Goal: Task Accomplishment & Management: Complete application form

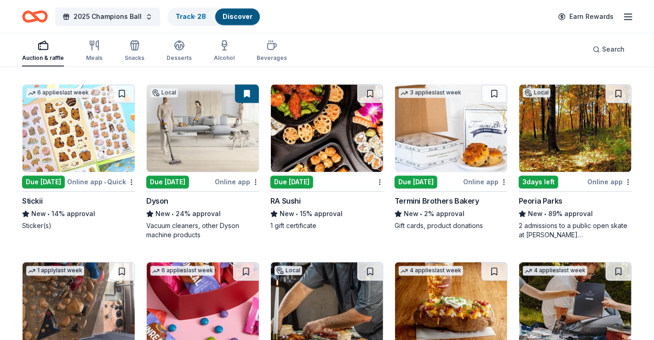
scroll to position [2554, 0]
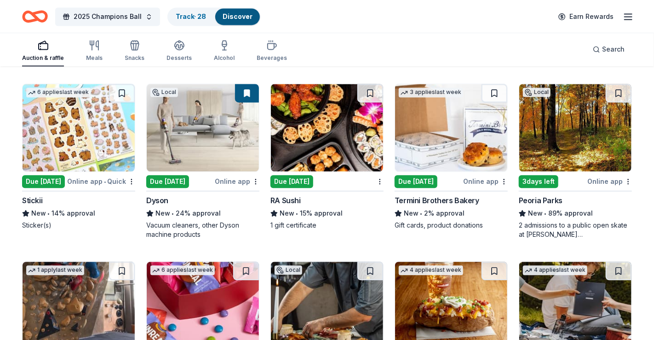
click at [339, 30] on div "2025 Champions Ball Track · 28 Discover Earn Rewards" at bounding box center [327, 16] width 654 height 33
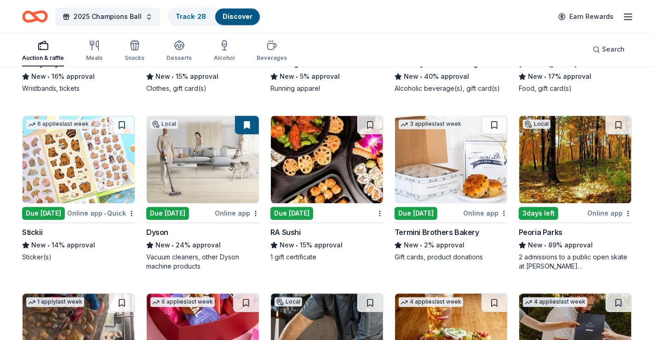
scroll to position [2522, 0]
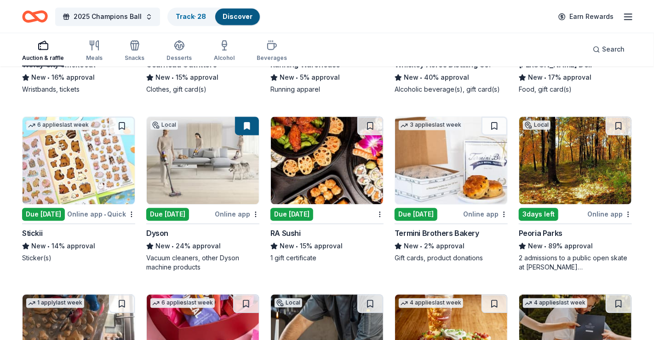
click at [156, 30] on div "2025 Champions Ball Track · 28 Discover Earn Rewards" at bounding box center [327, 16] width 654 height 33
click at [140, 13] on button "2025 Champions Ball" at bounding box center [107, 16] width 105 height 18
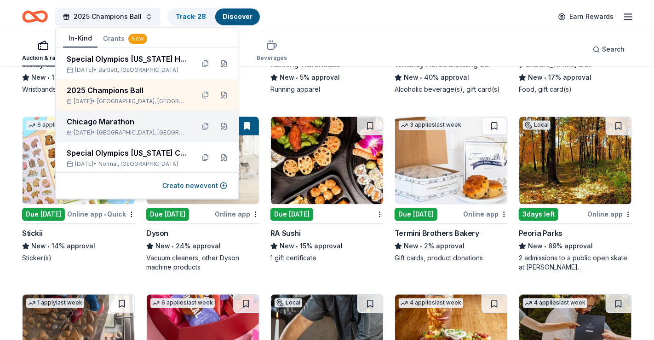
click at [113, 120] on div "Chicago Marathon" at bounding box center [127, 121] width 121 height 11
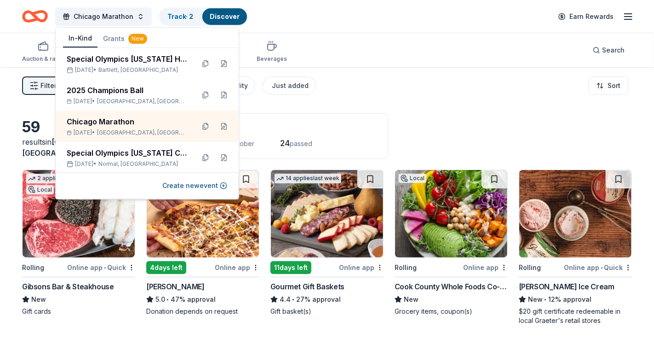
click at [348, 64] on div "Auction & raffle Meals Snacks Desserts Alcohol Beverages Search" at bounding box center [327, 50] width 610 height 34
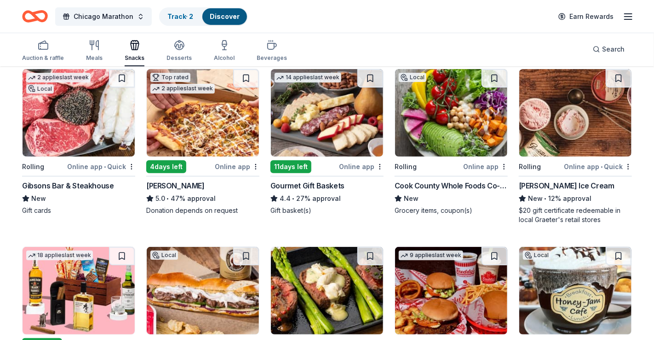
scroll to position [91, 0]
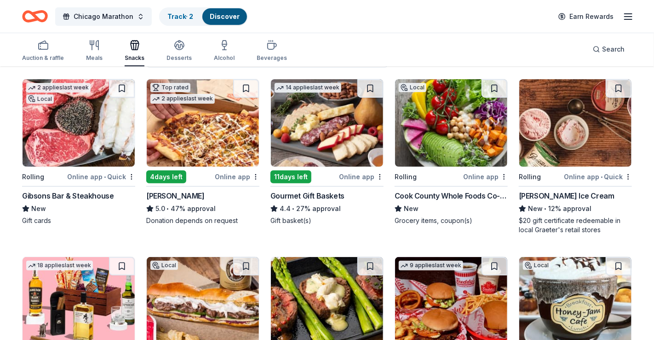
click at [434, 132] on img at bounding box center [451, 122] width 112 height 87
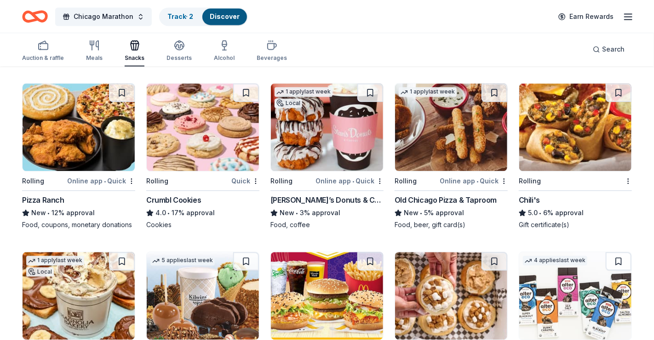
scroll to position [957, 0]
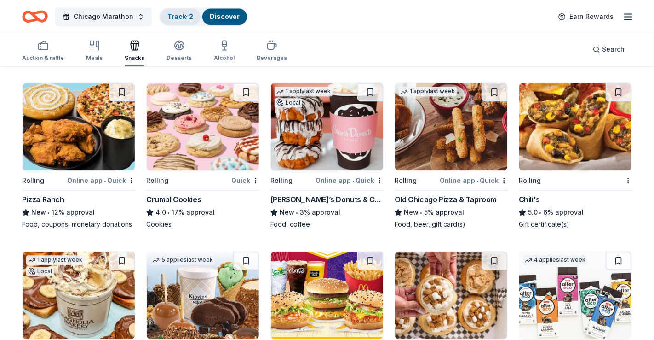
click at [171, 18] on link "Track · 2" at bounding box center [181, 16] width 26 height 8
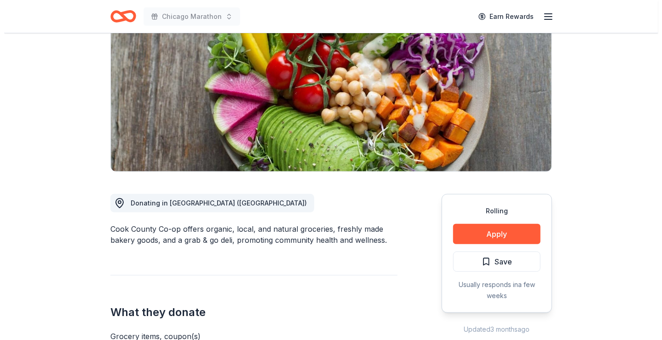
scroll to position [109, 0]
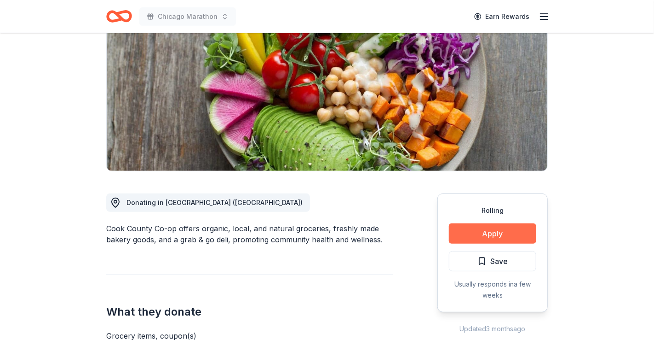
click at [457, 235] on button "Apply" at bounding box center [492, 233] width 87 height 20
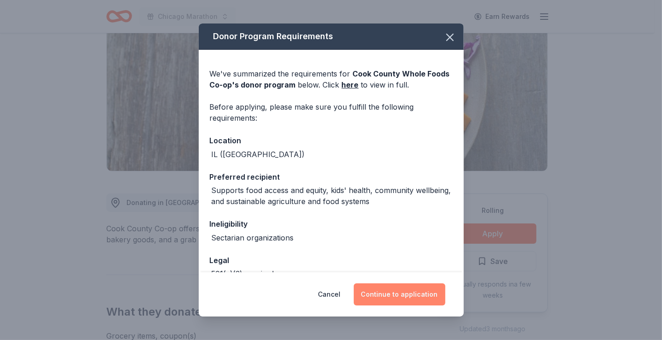
click at [407, 295] on button "Continue to application" at bounding box center [400, 294] width 92 height 22
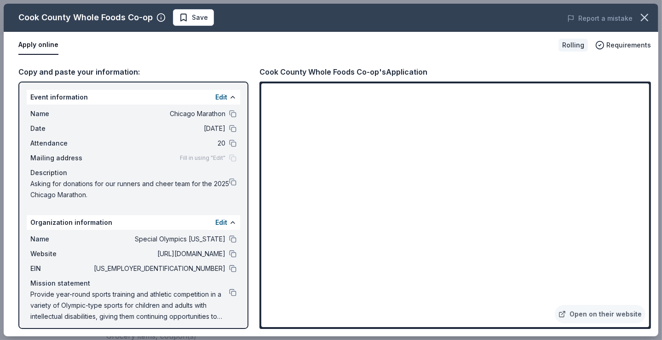
scroll to position [4, 0]
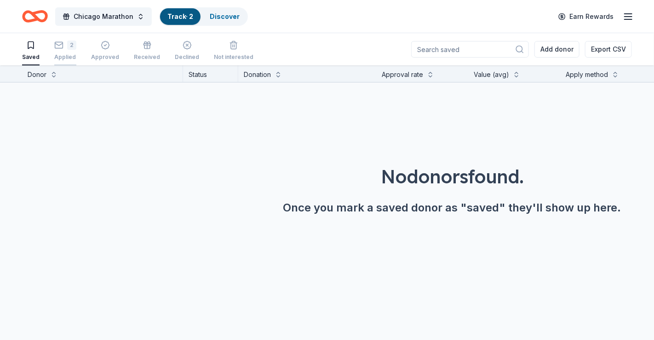
click at [73, 52] on div "2 Applied" at bounding box center [65, 50] width 22 height 20
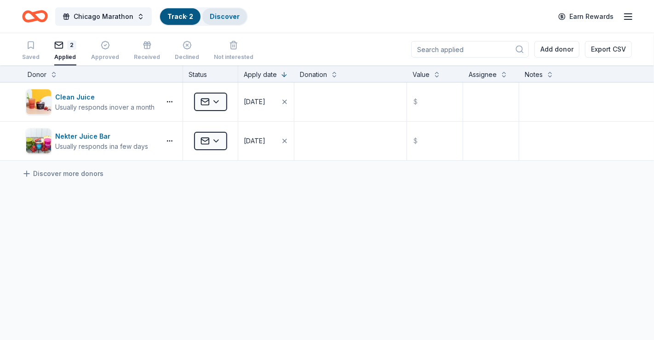
click at [223, 8] on div "Discover" at bounding box center [224, 16] width 45 height 17
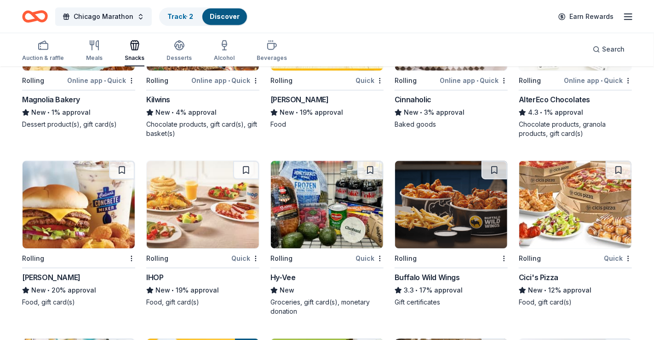
scroll to position [1213, 0]
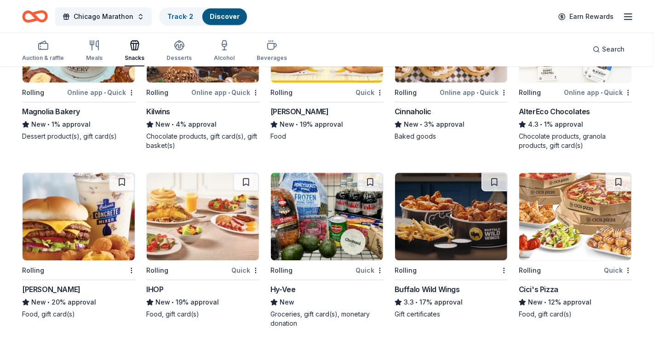
click at [335, 191] on img at bounding box center [327, 216] width 112 height 87
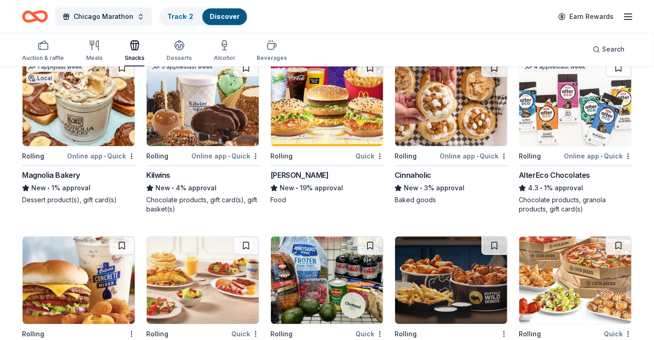
scroll to position [1150, 0]
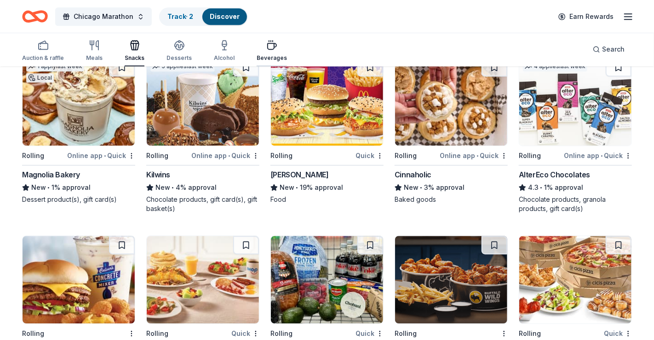
click at [268, 50] on icon "button" at bounding box center [271, 45] width 11 height 11
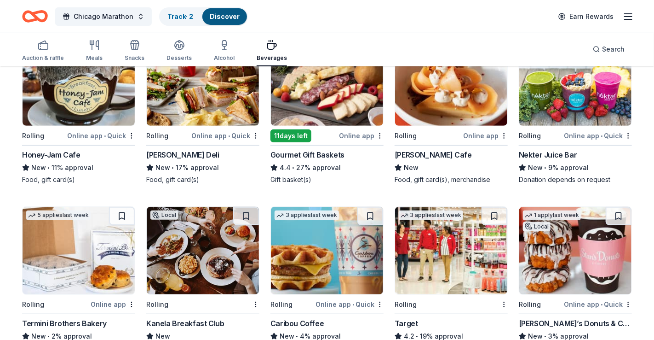
scroll to position [71, 0]
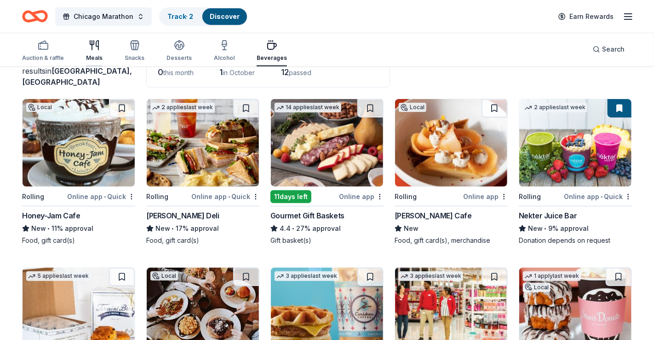
click at [95, 56] on div "Meals" at bounding box center [94, 57] width 17 height 7
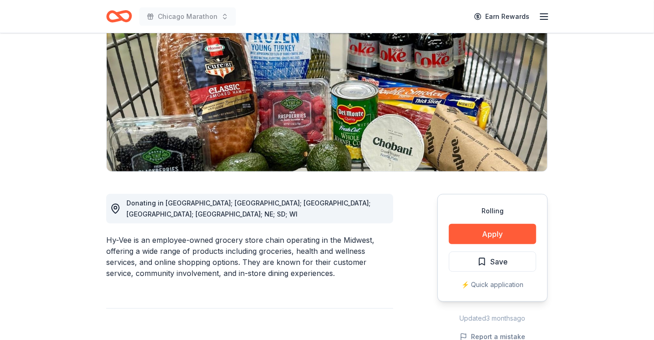
scroll to position [134, 0]
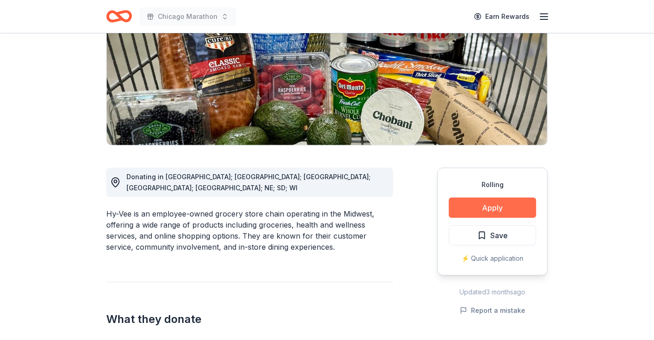
click at [483, 203] on button "Apply" at bounding box center [492, 207] width 87 height 20
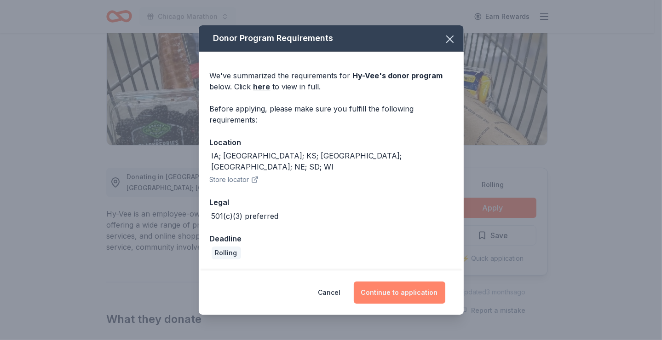
click at [412, 295] on button "Continue to application" at bounding box center [400, 292] width 92 height 22
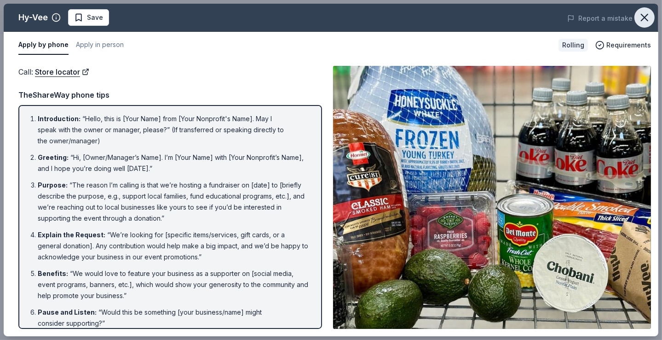
click at [644, 15] on icon "button" at bounding box center [644, 17] width 13 height 13
